Goal: Task Accomplishment & Management: Manage account settings

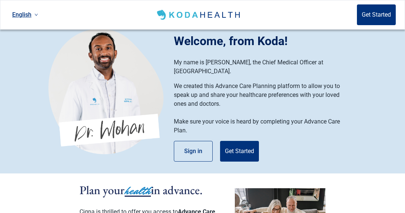
scroll to position [1, 0]
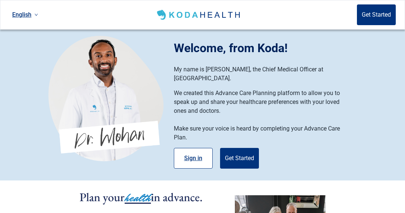
click at [192, 148] on button "Sign in" at bounding box center [193, 158] width 39 height 21
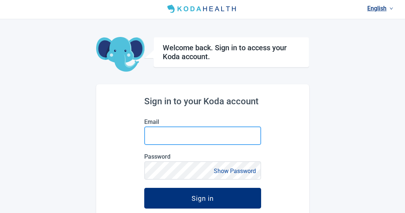
click at [174, 136] on input "Email" at bounding box center [202, 135] width 117 height 18
type input "[EMAIL_ADDRESS][DOMAIN_NAME]"
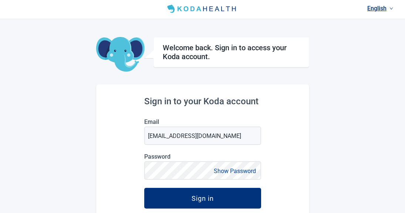
click at [232, 170] on button "Show Password" at bounding box center [234, 171] width 47 height 10
click at [232, 170] on button "Hide Password" at bounding box center [236, 171] width 44 height 10
click at [242, 170] on button "Show Password" at bounding box center [234, 171] width 47 height 10
click at [242, 170] on button "Hide Password" at bounding box center [236, 171] width 44 height 10
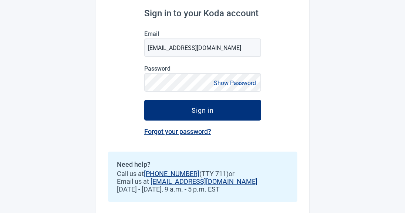
scroll to position [96, 0]
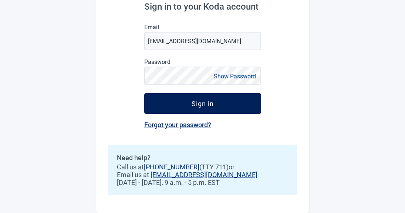
click at [205, 100] on div "Sign in" at bounding box center [202, 103] width 22 height 7
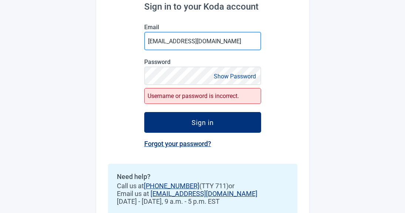
click at [225, 42] on input "[EMAIL_ADDRESS][DOMAIN_NAME]" at bounding box center [202, 41] width 117 height 18
click at [273, 50] on div "Sign in to your Koda account Email [EMAIL_ADDRESS][DOMAIN_NAME] Password Show P…" at bounding box center [202, 111] width 213 height 242
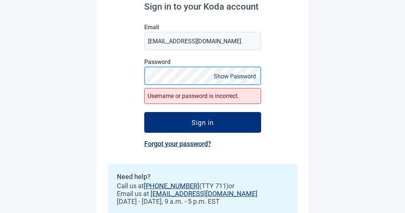
click at [140, 76] on div "Sign in to your Koda account Email [EMAIL_ADDRESS][DOMAIN_NAME] Password Show P…" at bounding box center [202, 111] width 213 height 242
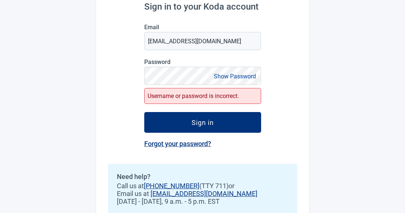
click at [190, 142] on link "Forgot your password?" at bounding box center [177, 144] width 67 height 8
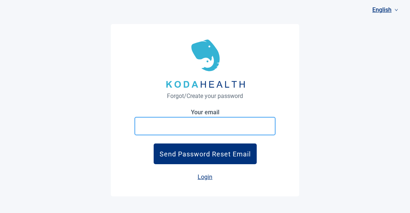
click at [194, 127] on input "Your email" at bounding box center [204, 126] width 141 height 18
type input "[EMAIL_ADDRESS][DOMAIN_NAME]"
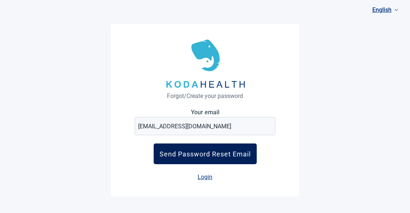
click at [204, 154] on div "Send Password Reset Email" at bounding box center [205, 154] width 91 height 8
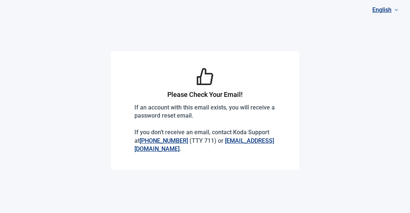
click at [247, 89] on h1 "Please Check Your Email!" at bounding box center [204, 94] width 141 height 10
